Goal: Use online tool/utility: Utilize a website feature to perform a specific function

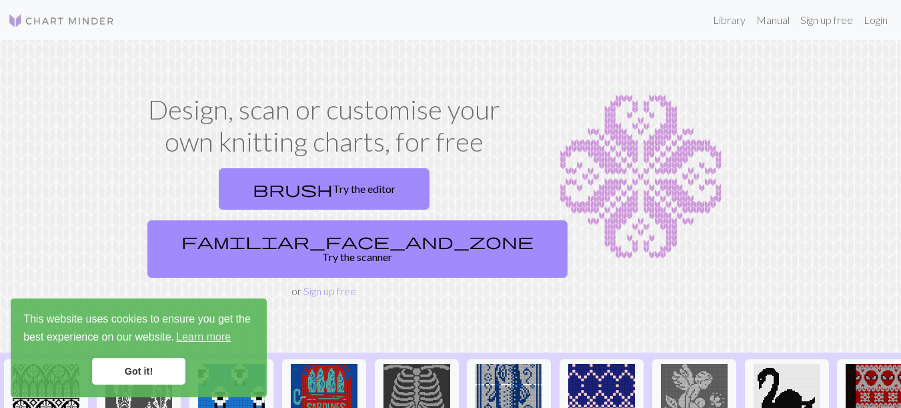
click at [159, 374] on link "Got it!" at bounding box center [138, 370] width 93 height 27
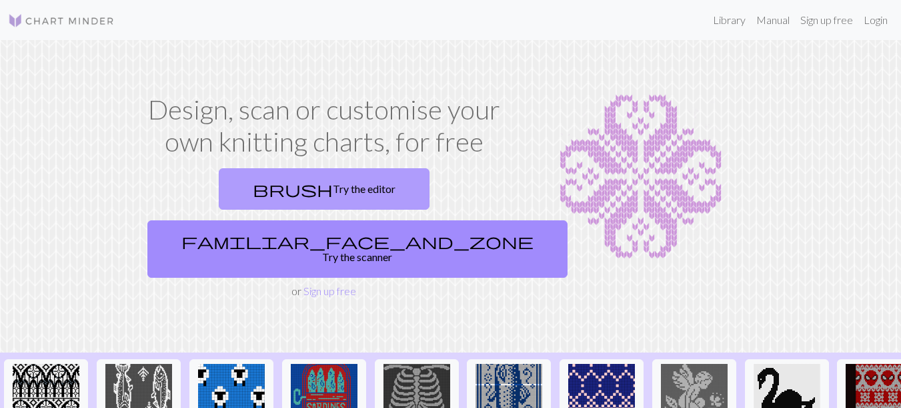
click at [225, 187] on link "brush Try the editor" at bounding box center [324, 188] width 211 height 41
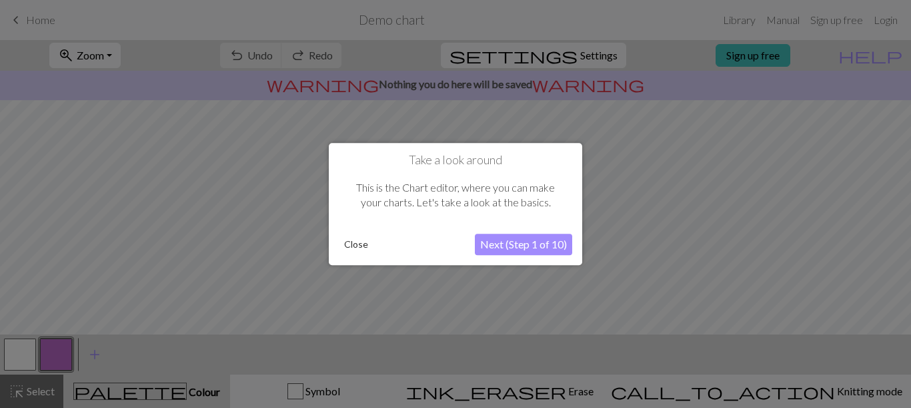
click at [359, 249] on button "Close" at bounding box center [356, 244] width 35 height 20
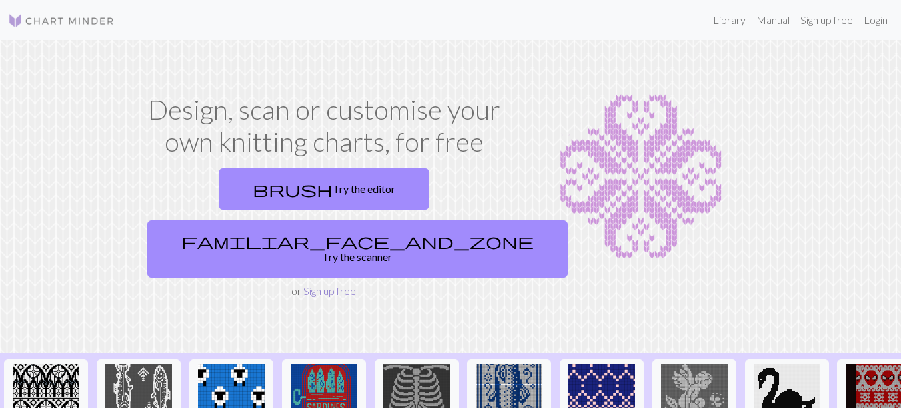
click at [333, 284] on link "Sign up free" at bounding box center [329, 290] width 53 height 13
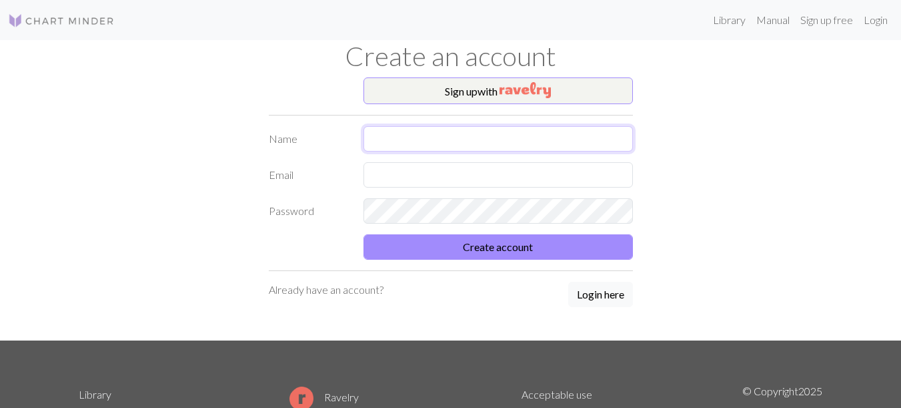
click at [478, 135] on input "text" at bounding box center [497, 138] width 269 height 25
click at [313, 239] on form "Name Email Password Create account" at bounding box center [451, 192] width 364 height 133
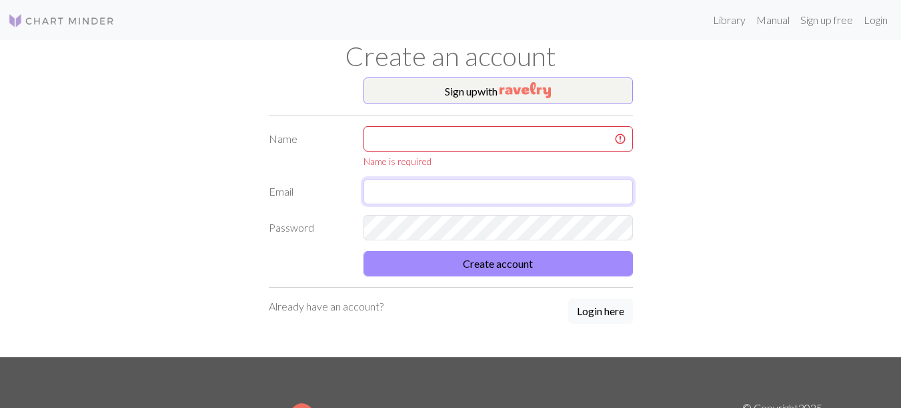
click at [427, 181] on input "text" at bounding box center [497, 191] width 269 height 25
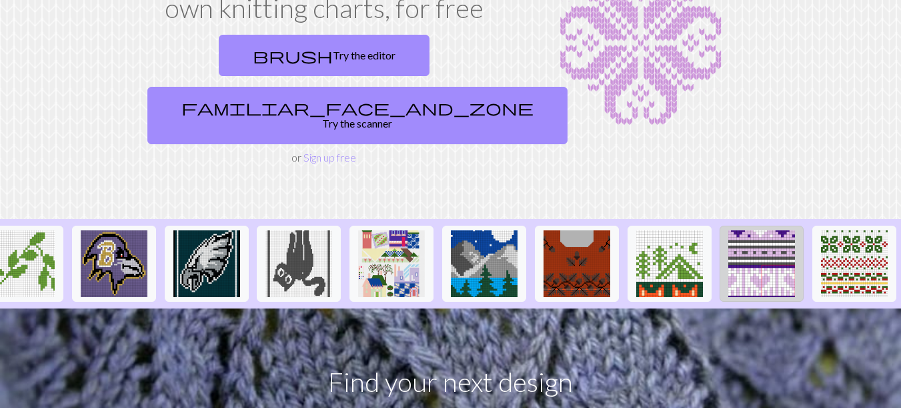
scroll to position [67, 0]
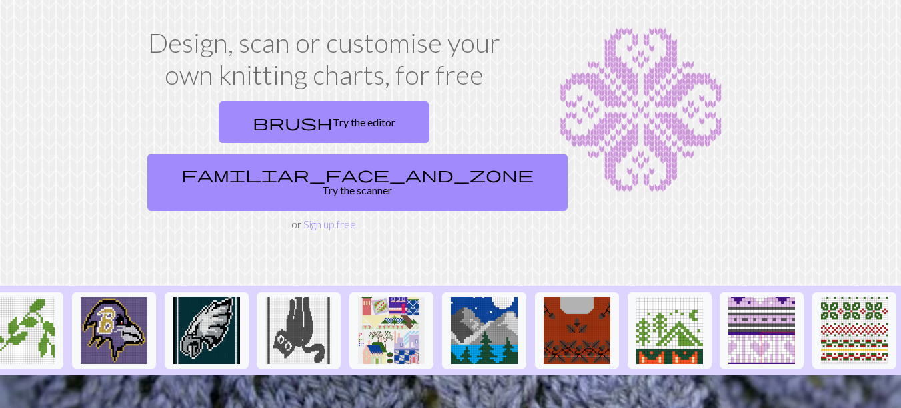
drag, startPoint x: 450, startPoint y: 68, endPoint x: 654, endPoint y: 105, distance: 207.4
click at [450, 68] on h1 "Design, scan or customise your own knitting charts, for free" at bounding box center [324, 59] width 364 height 64
click at [666, 116] on img at bounding box center [640, 110] width 237 height 167
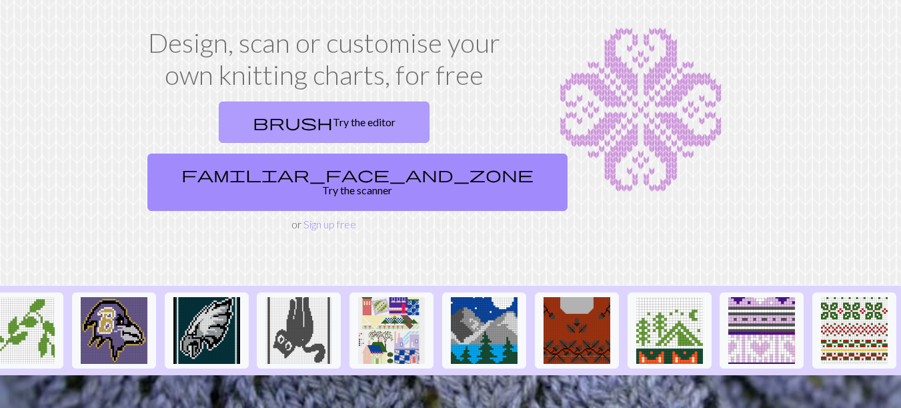
click at [305, 120] on link "brush Try the editor" at bounding box center [324, 121] width 211 height 41
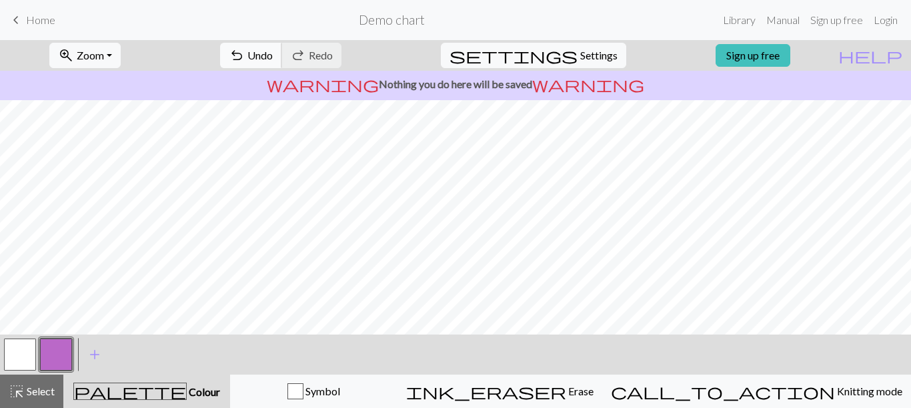
click at [282, 61] on button "undo Undo Undo" at bounding box center [251, 55] width 62 height 25
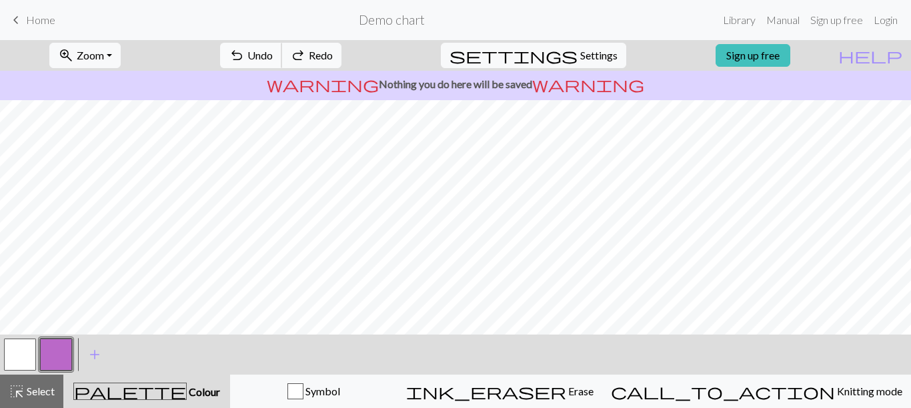
click at [282, 61] on button "undo Undo Undo" at bounding box center [251, 55] width 62 height 25
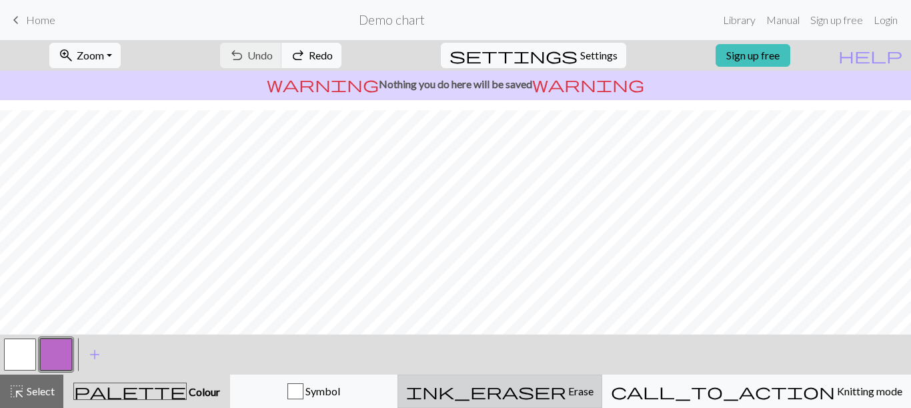
click at [594, 396] on span "Erase" at bounding box center [579, 390] width 27 height 13
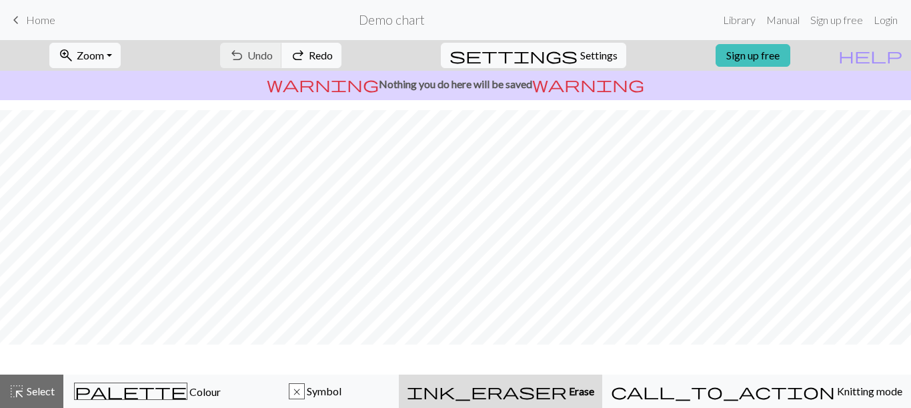
scroll to position [223, 0]
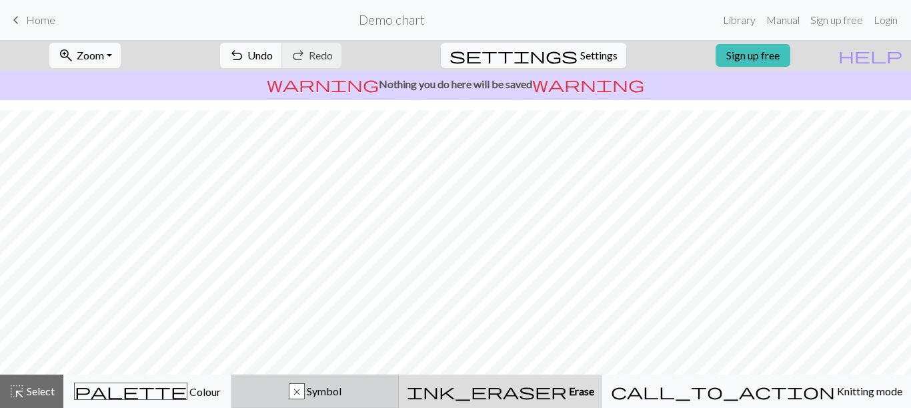
click at [400, 400] on button "x Symbol" at bounding box center [315, 390] width 168 height 33
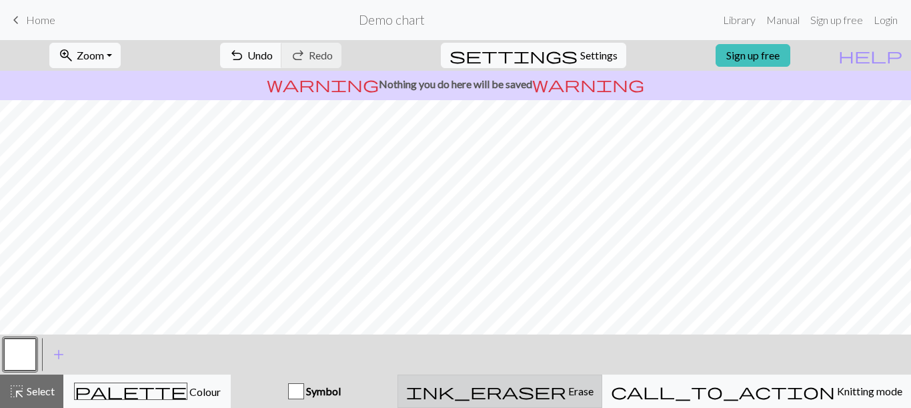
click at [566, 384] on span "ink_eraser" at bounding box center [486, 391] width 160 height 19
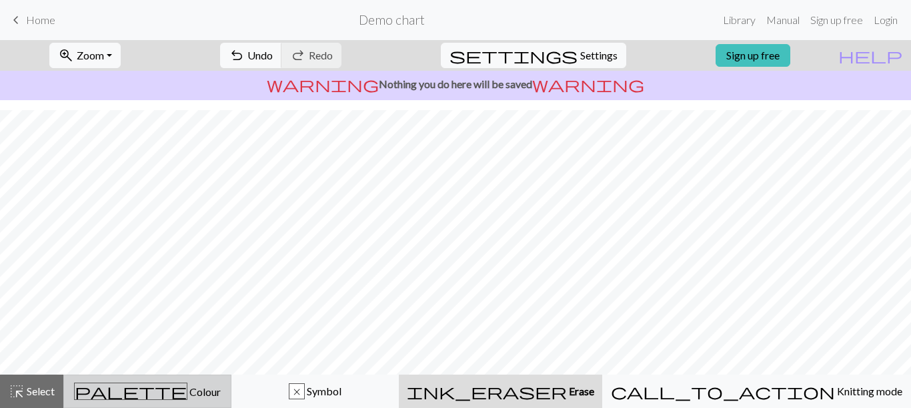
click at [187, 390] on span "Colour" at bounding box center [203, 391] width 33 height 13
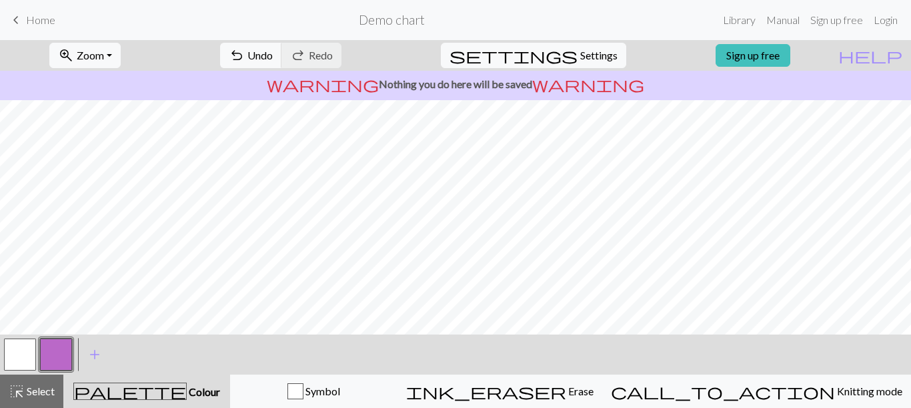
click at [69, 355] on button "button" at bounding box center [56, 354] width 32 height 32
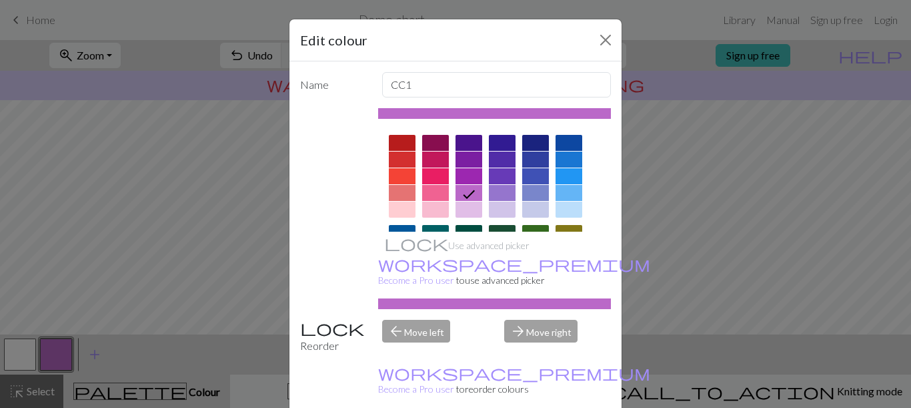
click at [672, 213] on div "Edit colour Name CC1 Use advanced picker workspace_premium Become a Pro user to…" at bounding box center [455, 204] width 911 height 408
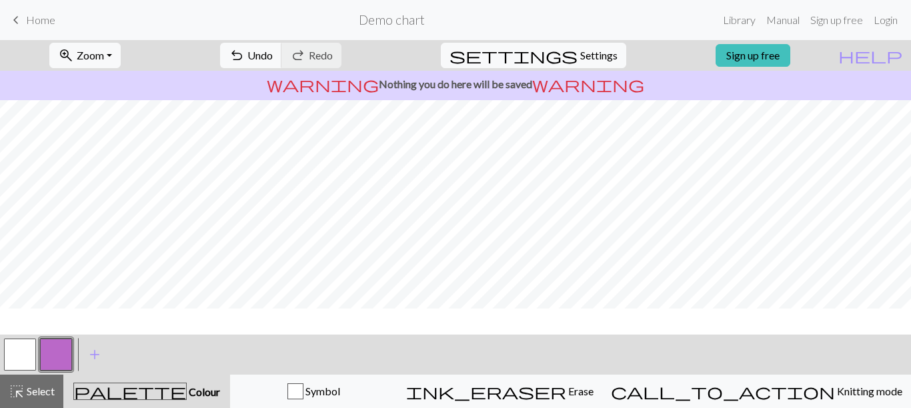
scroll to position [0, 0]
